Goal: Navigation & Orientation: Find specific page/section

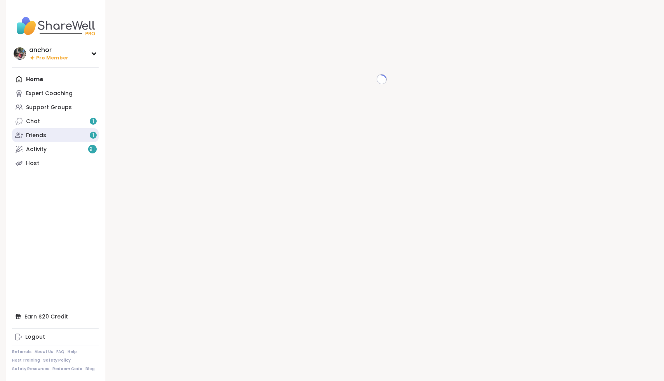
click at [71, 133] on link "Friends 1" at bounding box center [55, 135] width 87 height 14
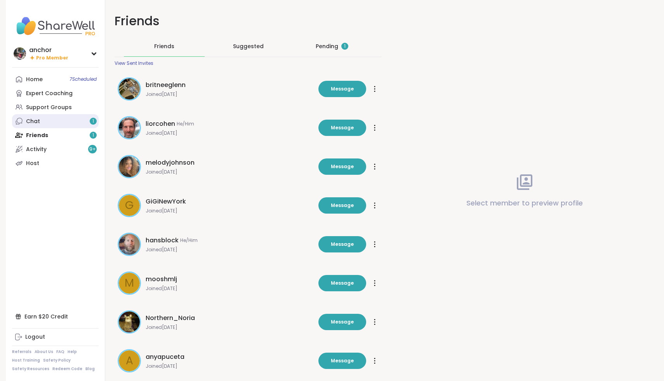
click at [81, 124] on link "Chat 1" at bounding box center [55, 121] width 87 height 14
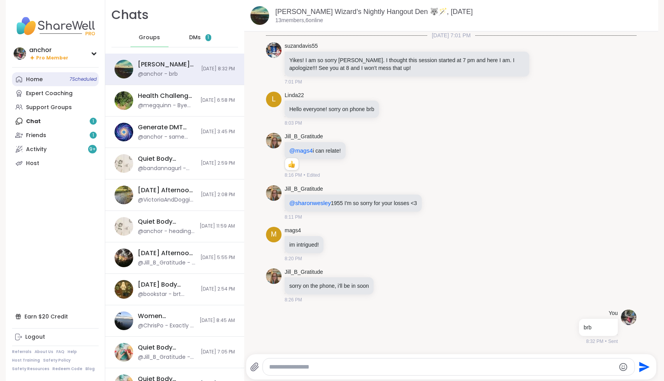
click at [33, 78] on div "Home 7 Scheduled" at bounding box center [34, 80] width 17 height 8
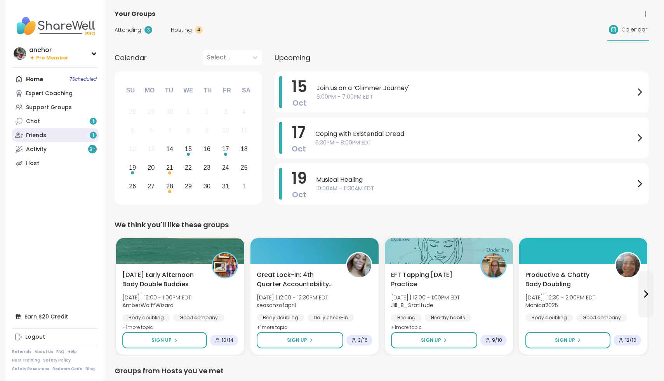
click at [51, 133] on link "Friends 1" at bounding box center [55, 135] width 87 height 14
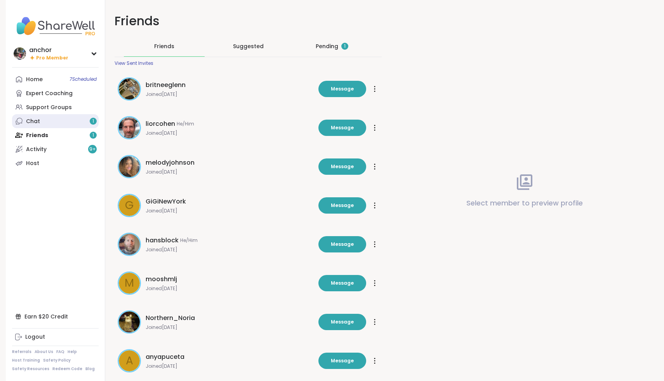
click at [53, 123] on link "Chat 1" at bounding box center [55, 121] width 87 height 14
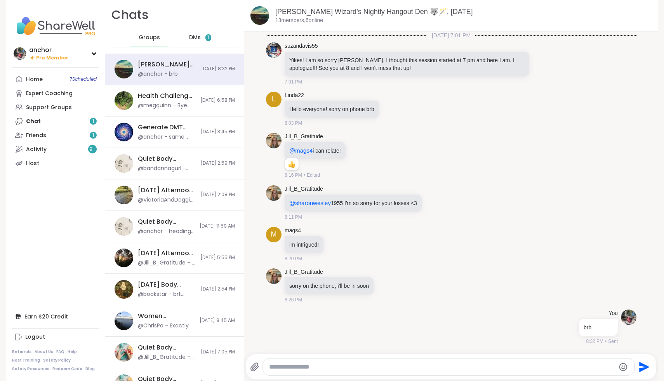
click at [57, 25] on img at bounding box center [55, 25] width 87 height 27
